Goal: Task Accomplishment & Management: Manage account settings

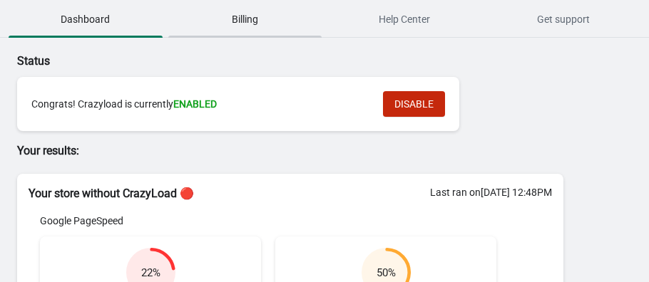
click at [240, 18] on span "Billing" at bounding box center [245, 19] width 154 height 26
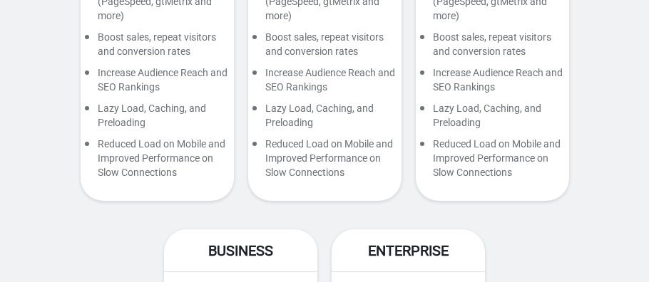
scroll to position [423, 0]
